Goal: Transaction & Acquisition: Purchase product/service

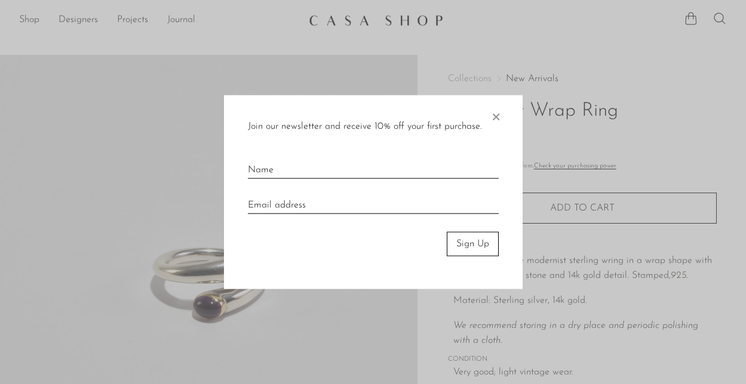
click at [492, 117] on span "×" at bounding box center [495, 115] width 12 height 38
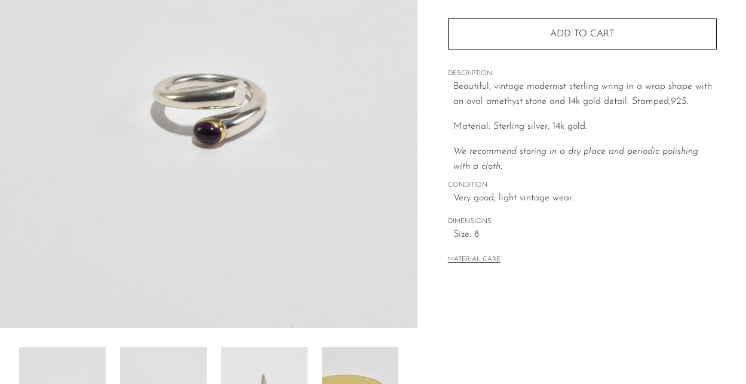
scroll to position [321, 0]
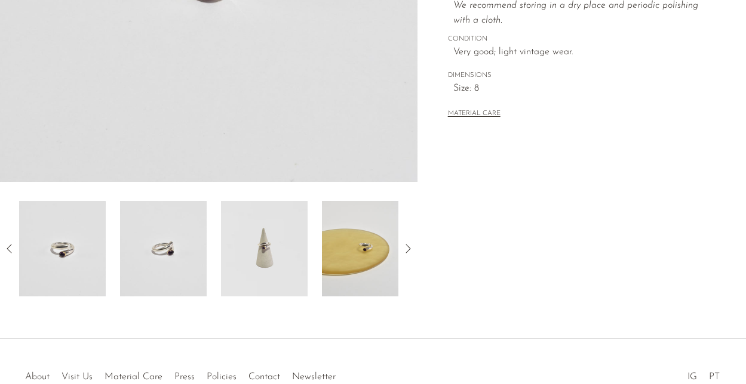
click at [414, 246] on icon at bounding box center [408, 249] width 14 height 14
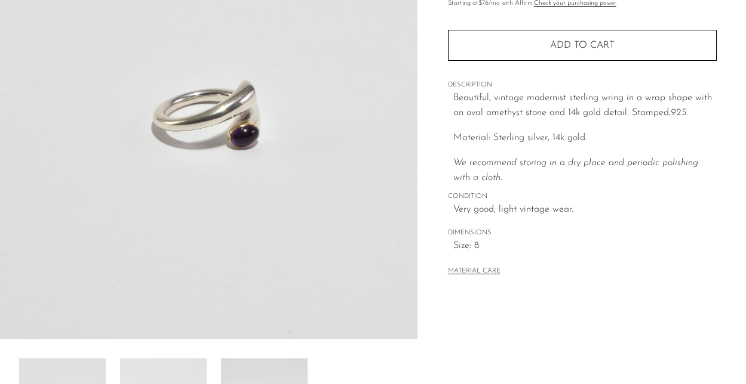
scroll to position [0, 0]
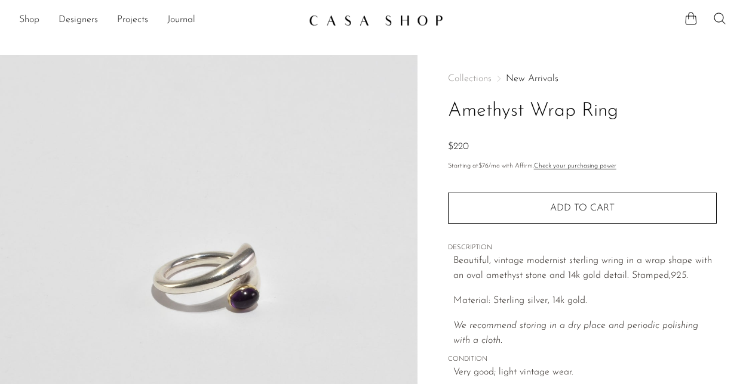
click at [25, 23] on link "Shop" at bounding box center [29, 21] width 20 height 16
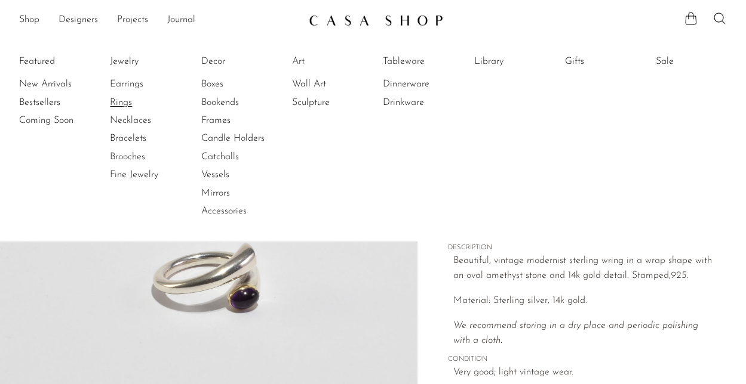
click at [127, 103] on link "Rings" at bounding box center [155, 102] width 90 height 13
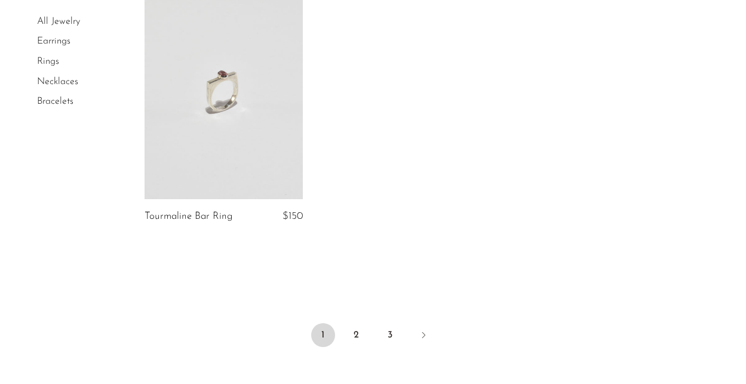
scroll to position [3379, 0]
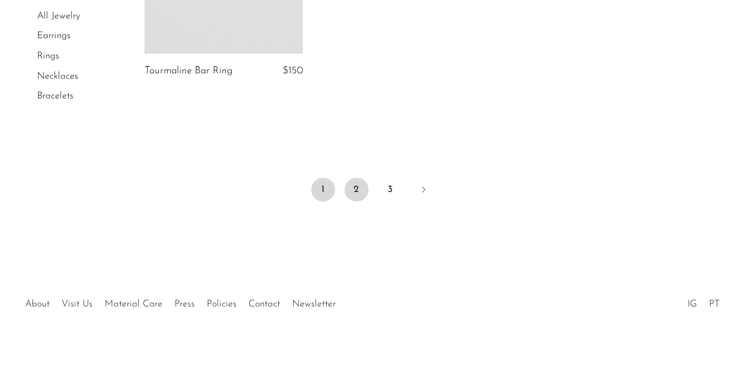
click at [355, 190] on link "2" at bounding box center [356, 190] width 24 height 24
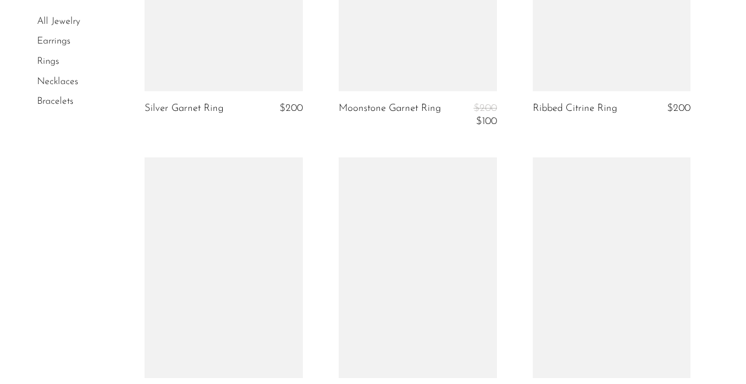
scroll to position [3260, 0]
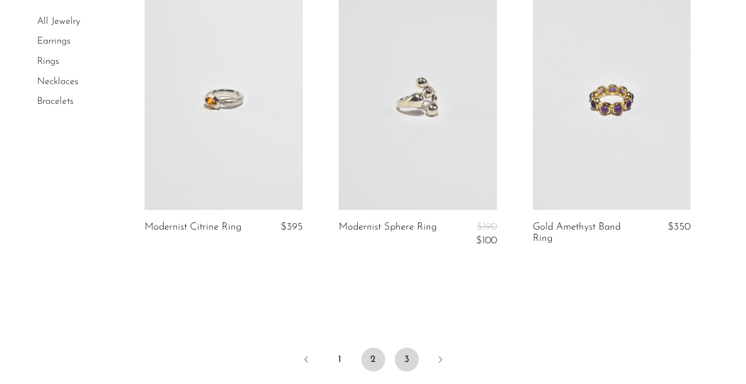
click at [408, 348] on link "3" at bounding box center [407, 360] width 24 height 24
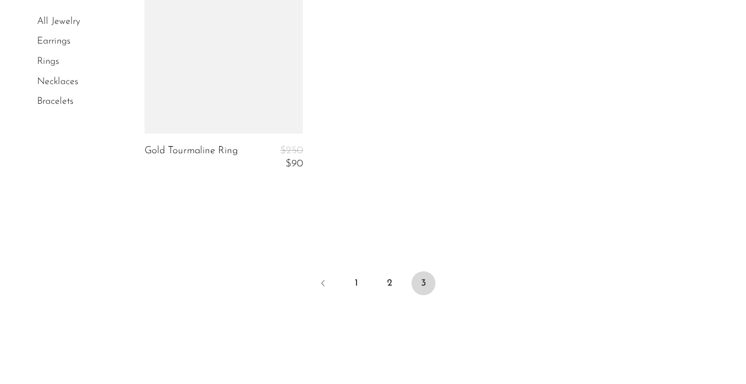
scroll to position [3073, 0]
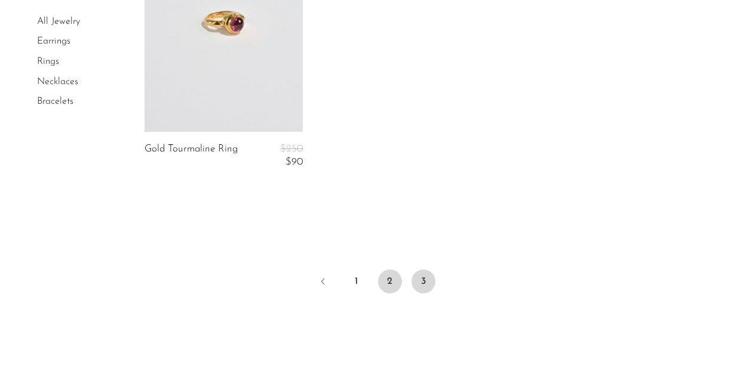
click at [387, 279] on link "2" at bounding box center [390, 282] width 24 height 24
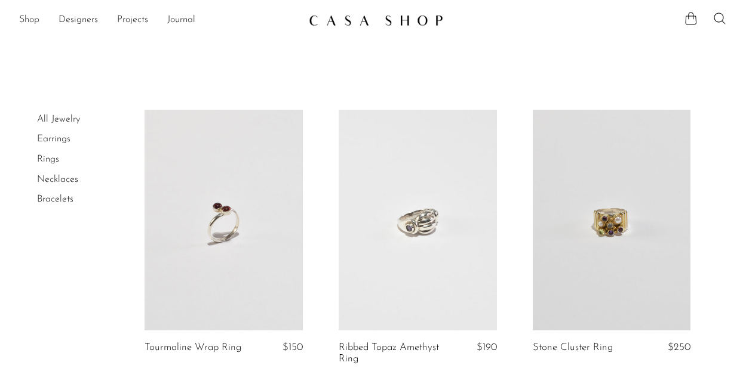
click at [30, 21] on link "Shop" at bounding box center [29, 21] width 20 height 16
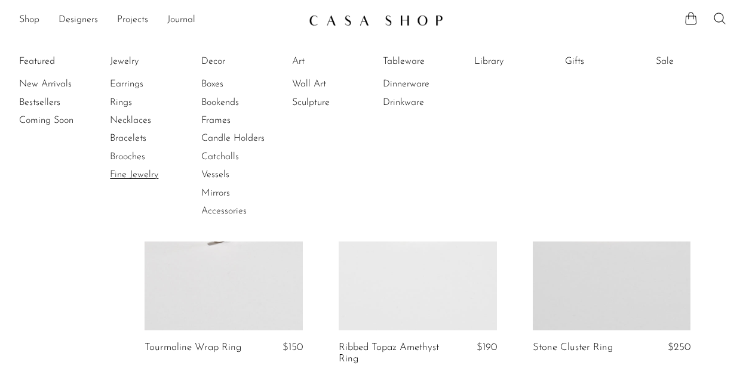
click at [139, 175] on link "Fine Jewelry" at bounding box center [155, 174] width 90 height 13
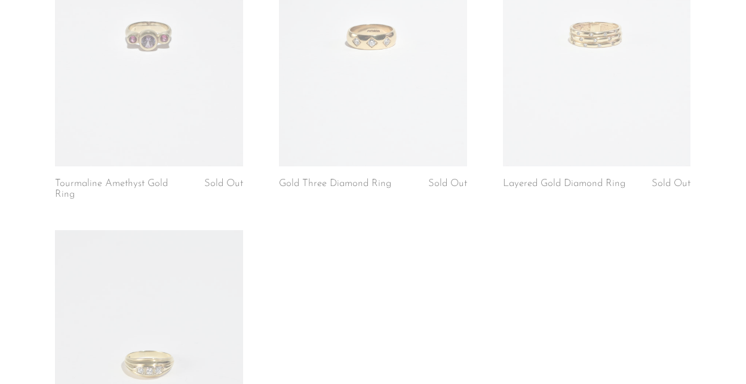
scroll to position [1988, 0]
